Goal: Information Seeking & Learning: Learn about a topic

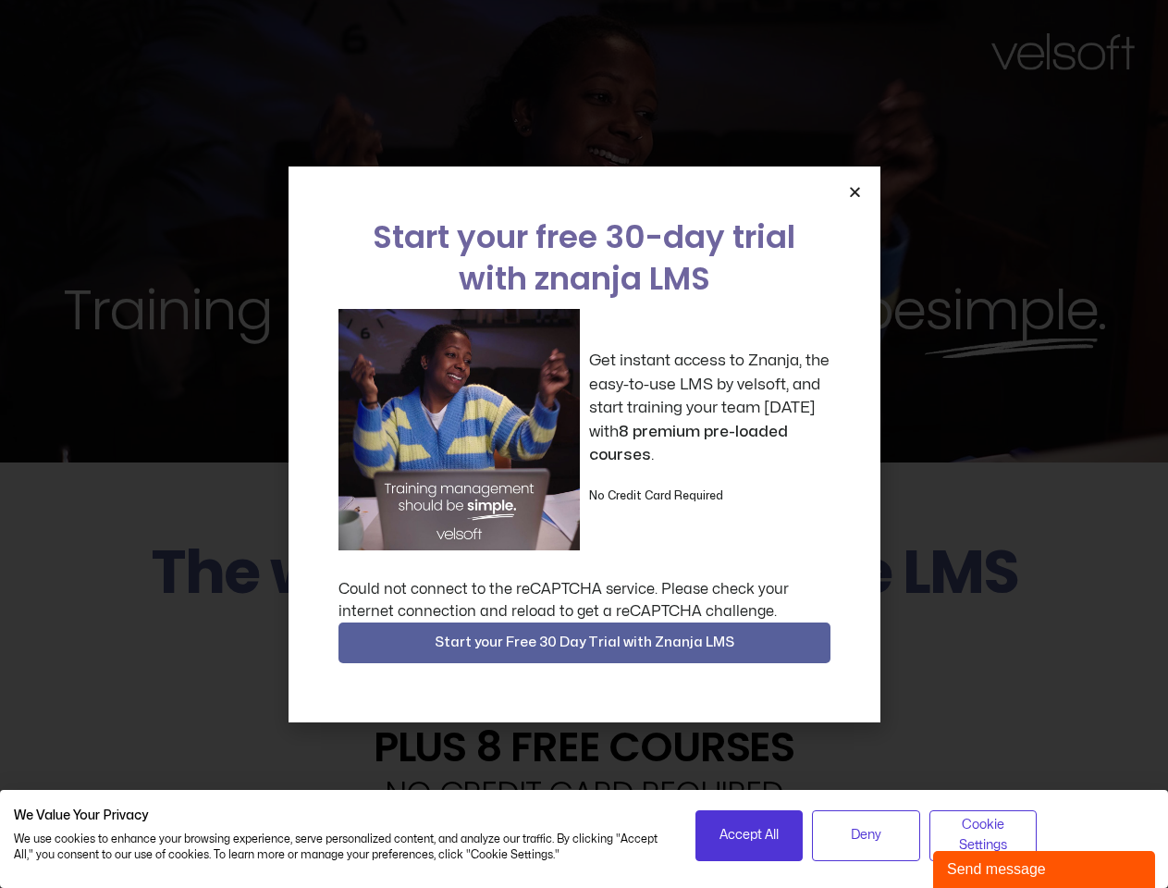
click at [584, 444] on div "Get instant access to Znanja, the easy-to-use LMS by velsoft, and start trainin…" at bounding box center [584, 429] width 492 height 241
click at [855, 191] on icon "Close" at bounding box center [855, 192] width 14 height 14
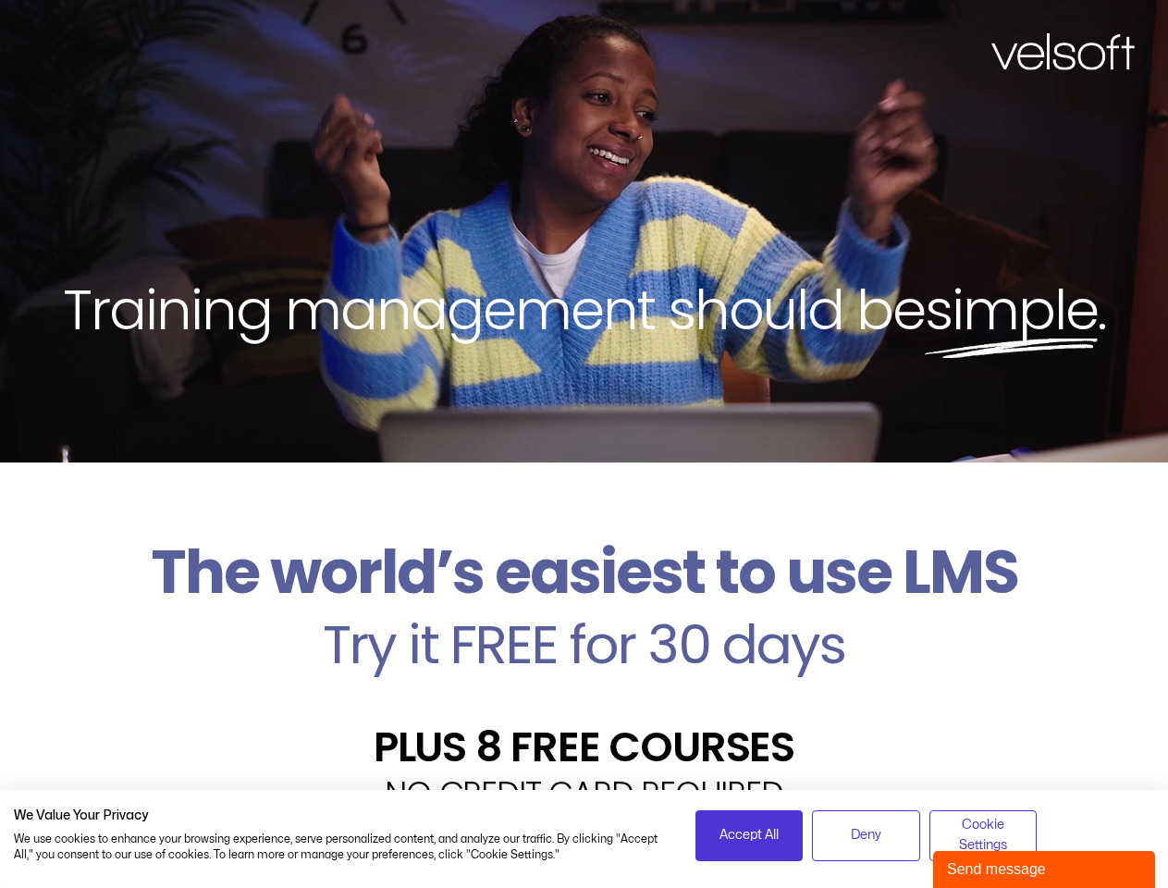
click at [584, 643] on h2 "Try it FREE for 30 days" at bounding box center [584, 645] width 1140 height 54
click at [749, 835] on span "Accept All" at bounding box center [749, 835] width 59 height 20
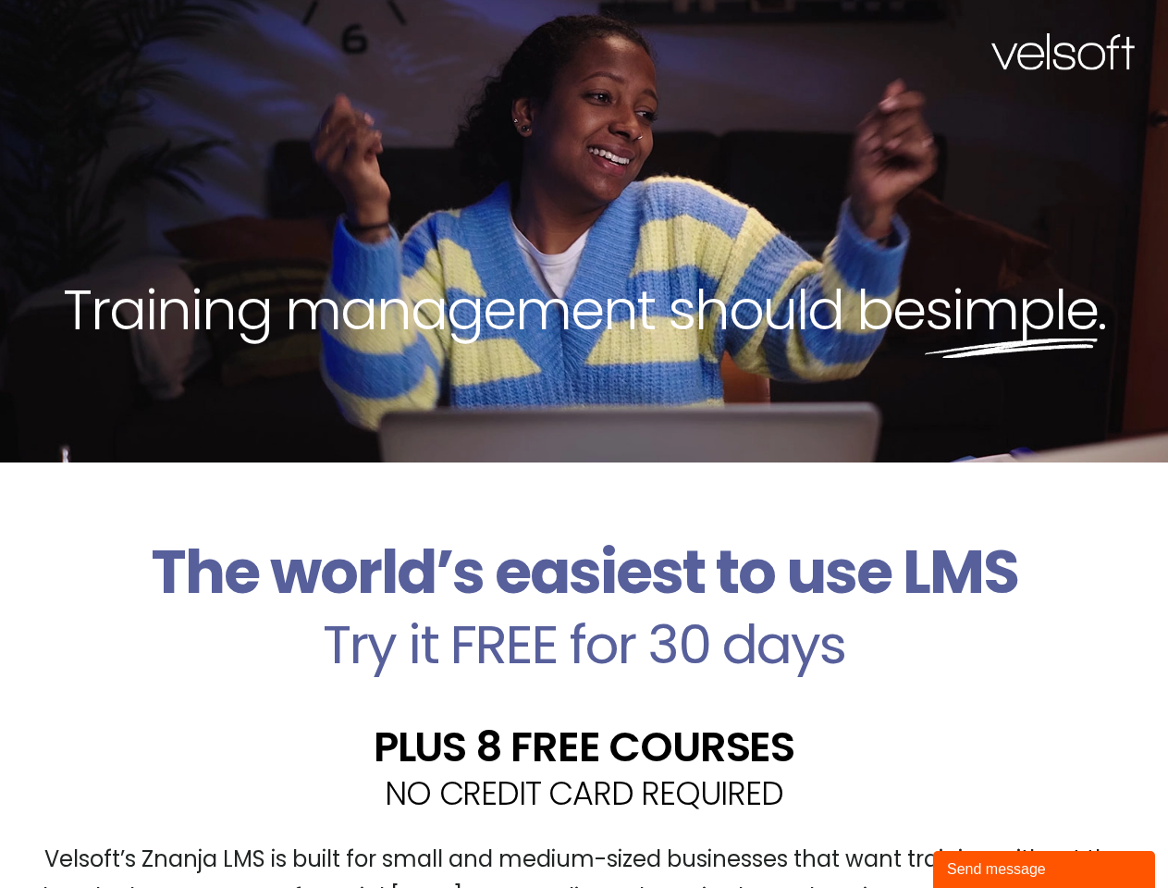
click at [866, 835] on div "Velsoft’s Znanja LMS is built for small and medium-sized businesses that want t…" at bounding box center [584, 885] width 1140 height 135
click at [983, 835] on div "Velsoft’s Znanja LMS is built for small and medium-sized businesses that want t…" at bounding box center [584, 885] width 1140 height 135
click at [1044, 869] on div "Send message" at bounding box center [1044, 869] width 194 height 22
